Goal: Check status: Check status

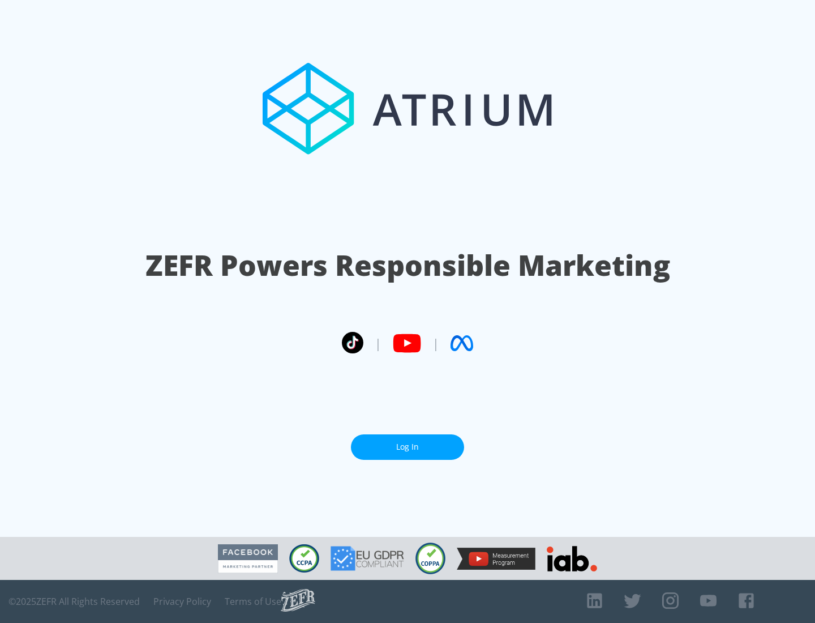
click at [408, 447] on link "Log In" at bounding box center [407, 446] width 113 height 25
